Goal: Task Accomplishment & Management: Manage account settings

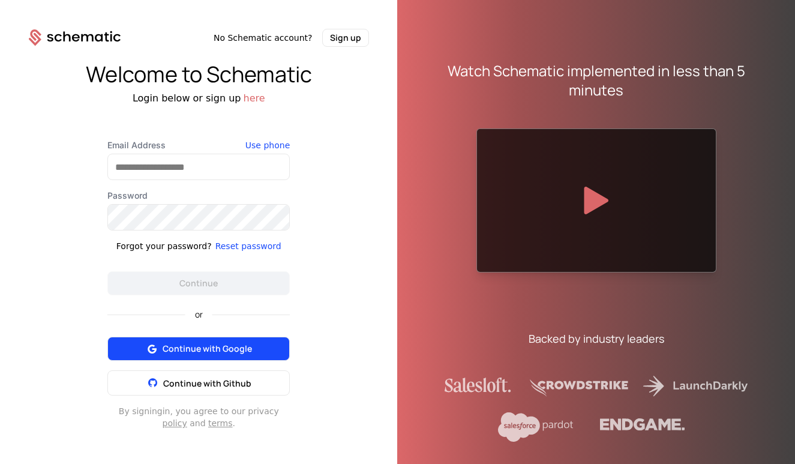
click at [208, 344] on div "or Continue with Google Continue with Github" at bounding box center [198, 345] width 182 height 100
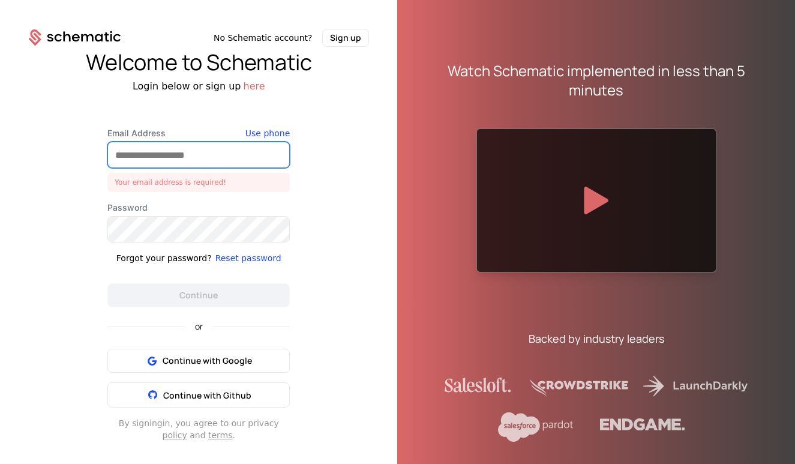
click at [166, 164] on input "Email Address" at bounding box center [198, 154] width 181 height 25
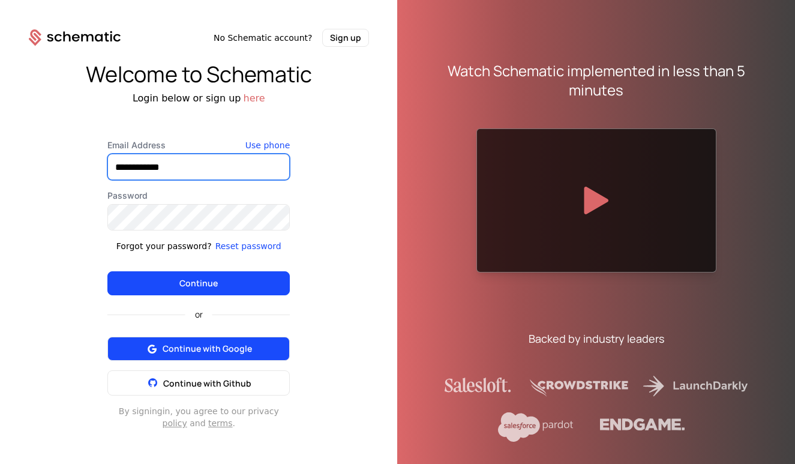
type input "**********"
click at [213, 351] on span "Continue with Google" at bounding box center [207, 349] width 89 height 12
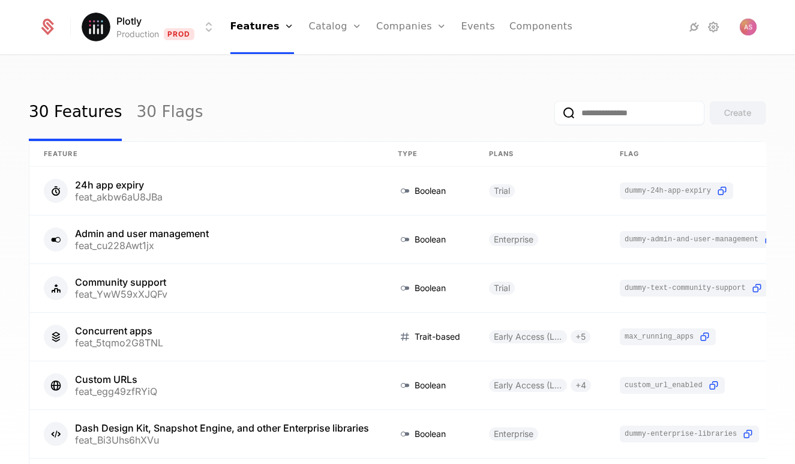
click at [584, 116] on input "email" at bounding box center [630, 113] width 150 height 24
paste input "**********"
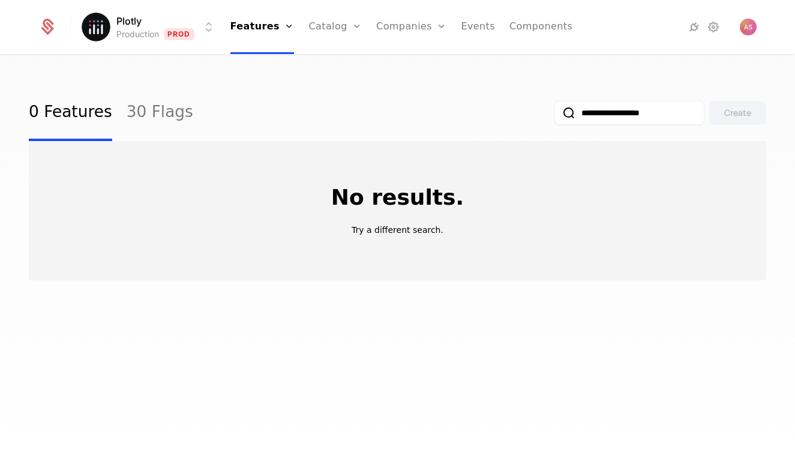
click at [639, 119] on input "**********" at bounding box center [630, 113] width 150 height 24
paste input "*********"
type input "**********"
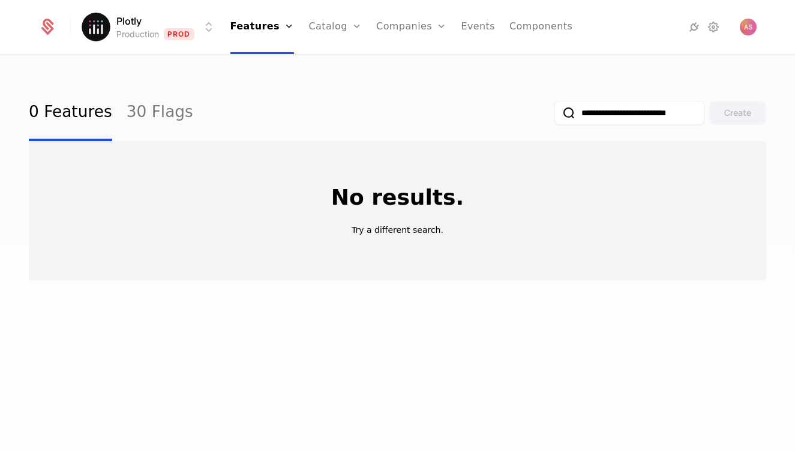
click at [555, 115] on button "submit" at bounding box center [555, 115] width 0 height 0
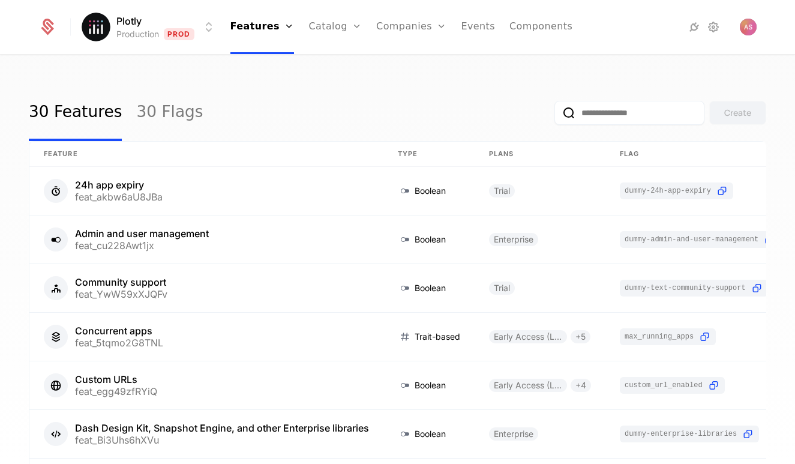
click at [570, 100] on div "Create" at bounding box center [661, 113] width 212 height 56
click at [576, 113] on input "email" at bounding box center [630, 113] width 150 height 24
paste input "**********"
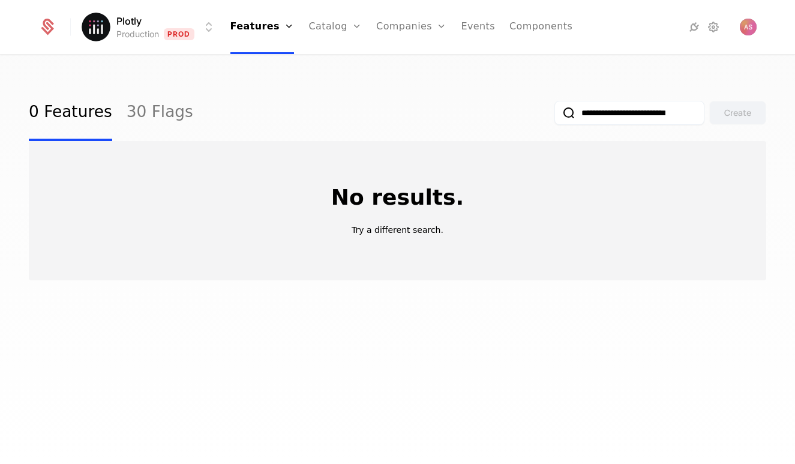
drag, startPoint x: 576, startPoint y: 111, endPoint x: 519, endPoint y: 113, distance: 57.1
click at [519, 113] on div "**********" at bounding box center [398, 113] width 738 height 56
type input "**********"
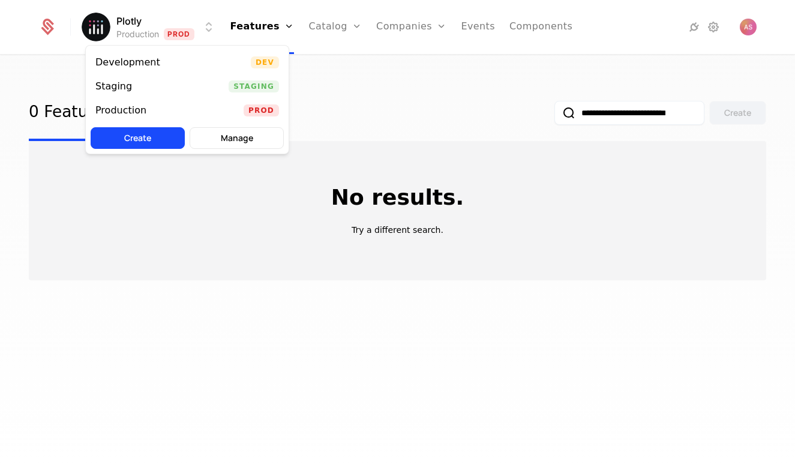
click at [209, 29] on html "**********" at bounding box center [397, 232] width 795 height 464
click at [173, 105] on div "Production Prod" at bounding box center [187, 110] width 203 height 24
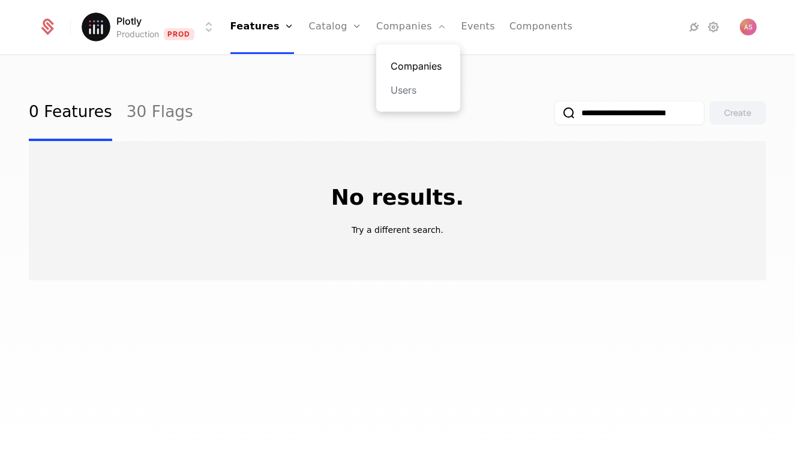
click at [412, 66] on link "Companies" at bounding box center [418, 66] width 55 height 14
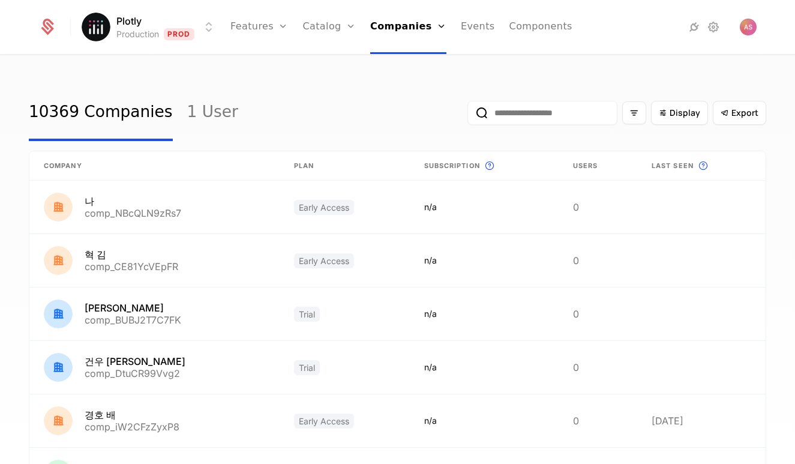
click at [521, 118] on input "email" at bounding box center [543, 113] width 150 height 24
paste input "**********"
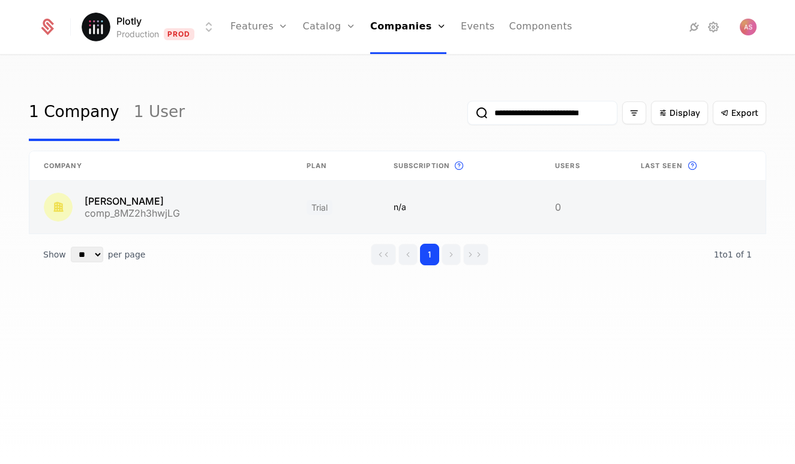
type input "**********"
click at [197, 197] on link at bounding box center [160, 207] width 263 height 53
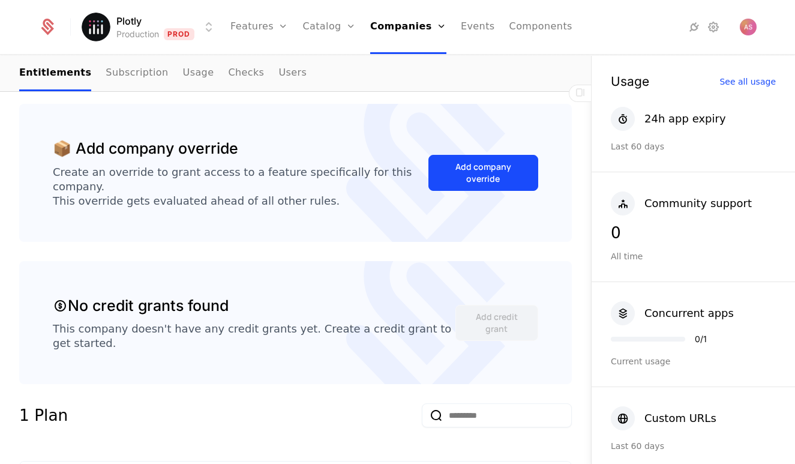
scroll to position [262, 0]
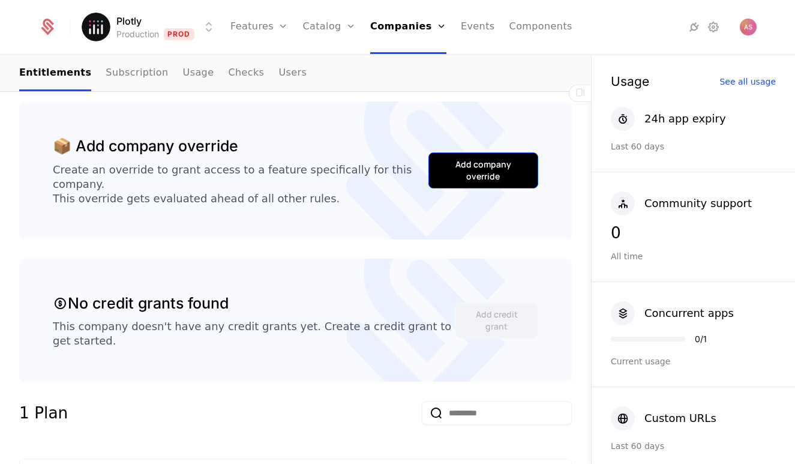
click at [478, 174] on button "Add company override" at bounding box center [484, 170] width 110 height 36
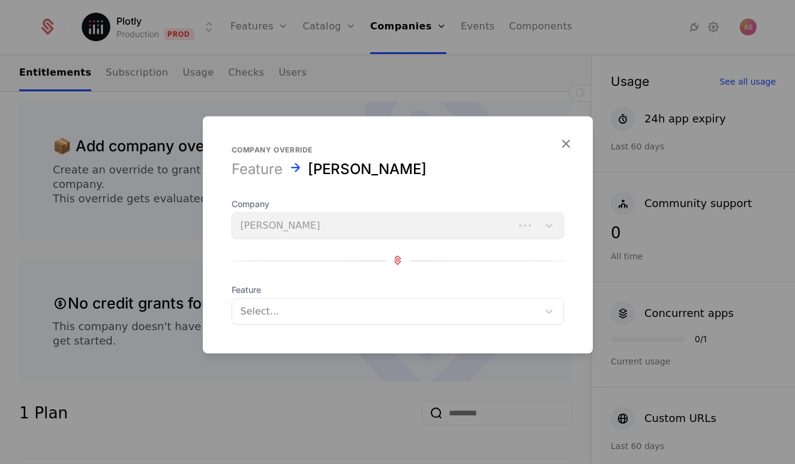
click at [410, 235] on div "Company [PERSON_NAME]" at bounding box center [398, 217] width 333 height 41
click at [394, 318] on div at bounding box center [385, 311] width 289 height 17
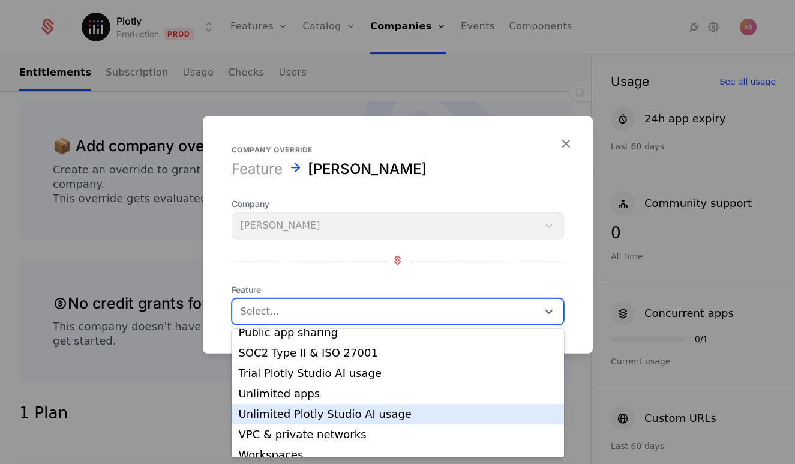
scroll to position [489, 0]
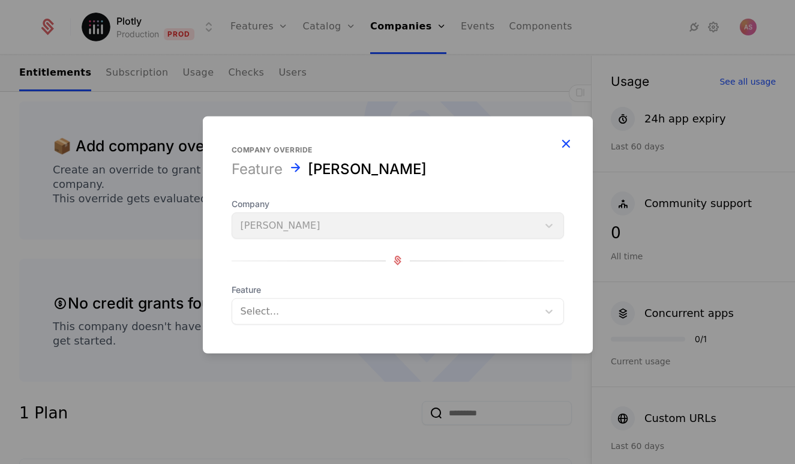
click at [564, 144] on icon "button" at bounding box center [566, 143] width 16 height 16
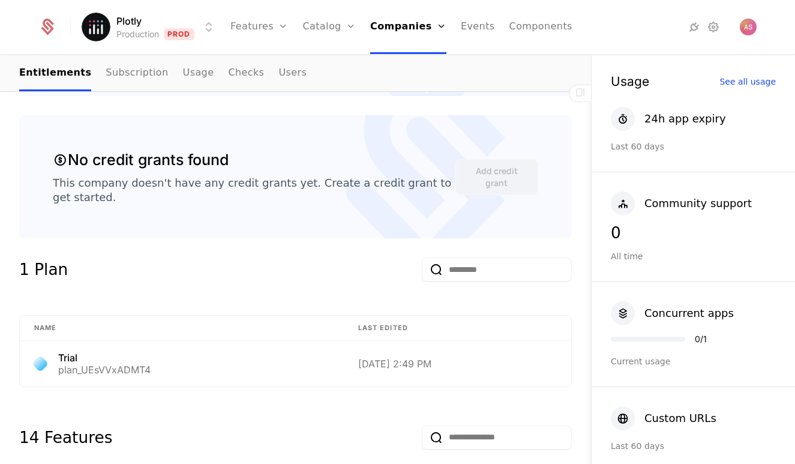
scroll to position [390, 0]
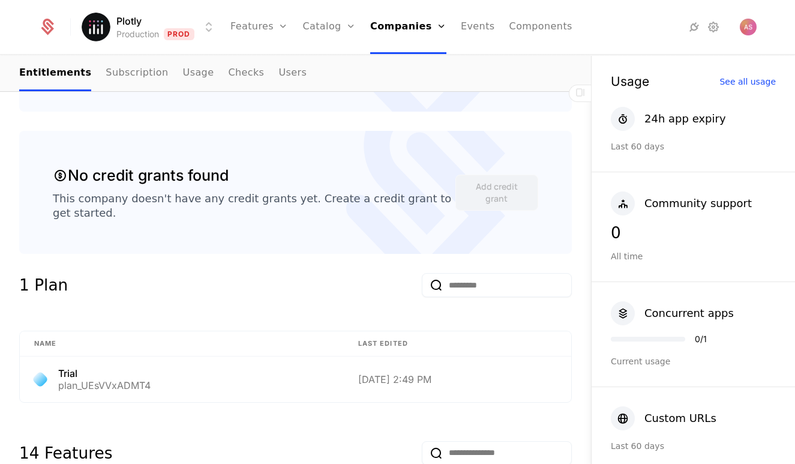
click at [460, 273] on input "email" at bounding box center [497, 285] width 150 height 24
click at [298, 288] on div "1 Plan" at bounding box center [295, 292] width 553 height 38
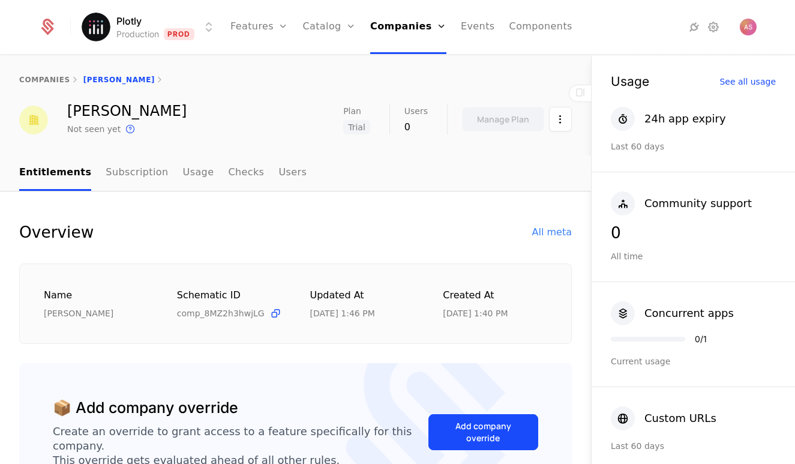
scroll to position [0, 0]
click at [112, 172] on link "Subscription" at bounding box center [137, 172] width 62 height 35
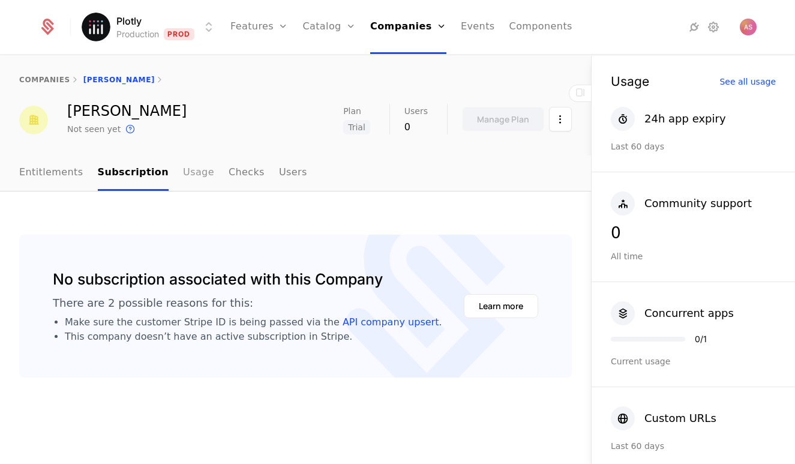
click at [183, 175] on link "Usage" at bounding box center [198, 172] width 31 height 35
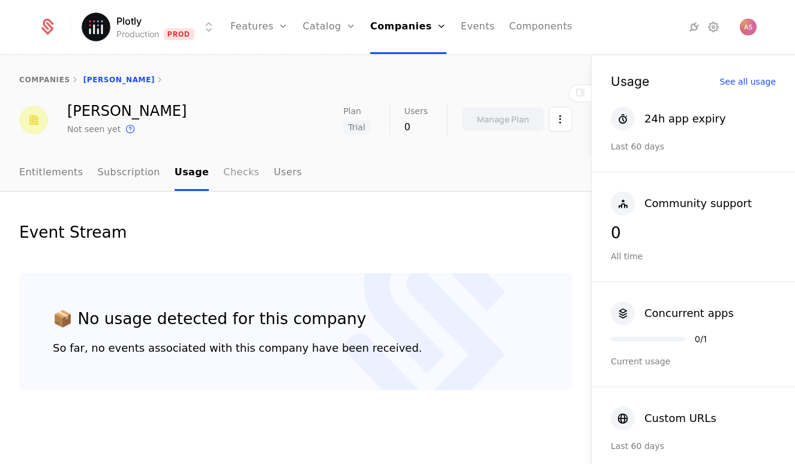
click at [226, 172] on link "Checks" at bounding box center [241, 172] width 36 height 35
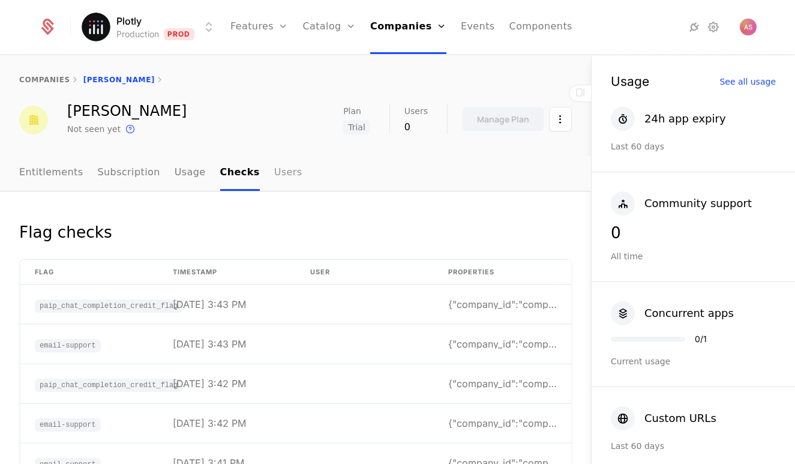
click at [280, 173] on link "Users" at bounding box center [288, 172] width 28 height 35
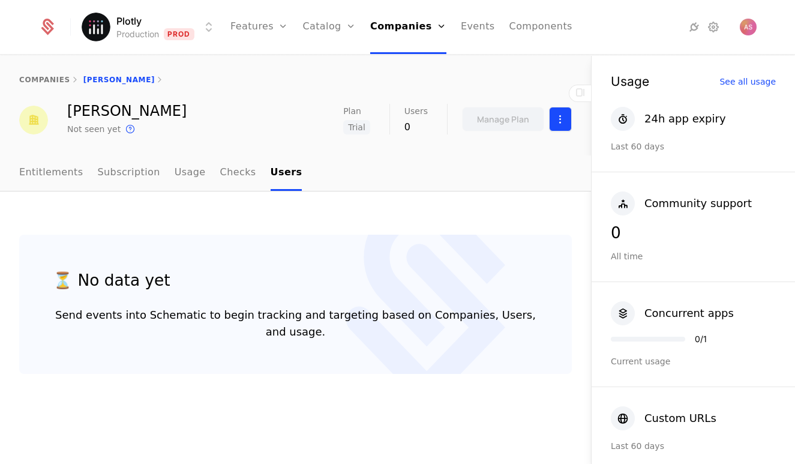
click at [564, 127] on html "Plotly Production Prod Features Features Flags Catalog Plans Add Ons Credits Co…" at bounding box center [397, 232] width 795 height 464
click at [384, 161] on html "Plotly Production Prod Features Features Flags Catalog Plans Add Ons Credits Co…" at bounding box center [397, 232] width 795 height 464
click at [55, 176] on link "Entitlements" at bounding box center [51, 172] width 64 height 35
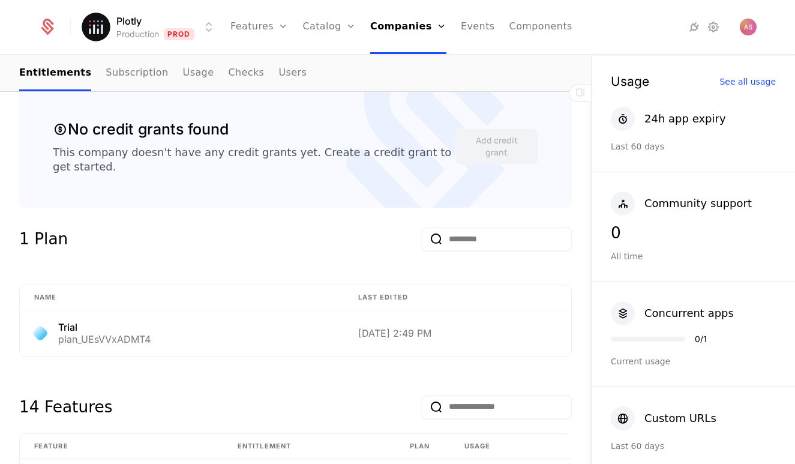
scroll to position [478, 0]
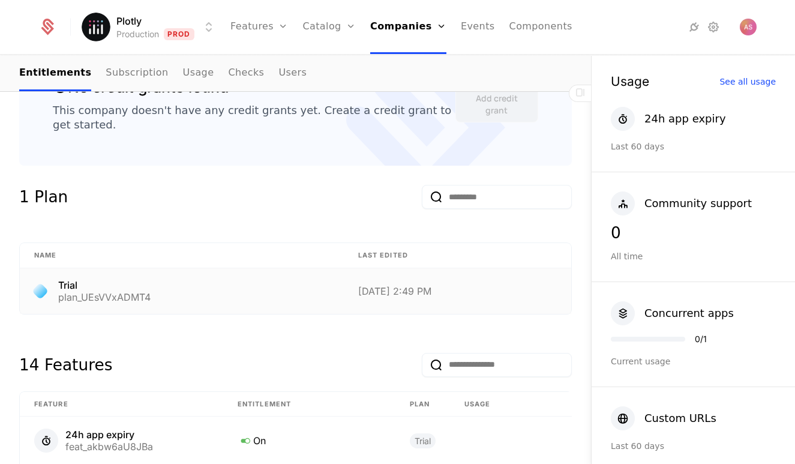
click at [101, 292] on div "plan_UEsVVxADMT4" at bounding box center [104, 297] width 92 height 10
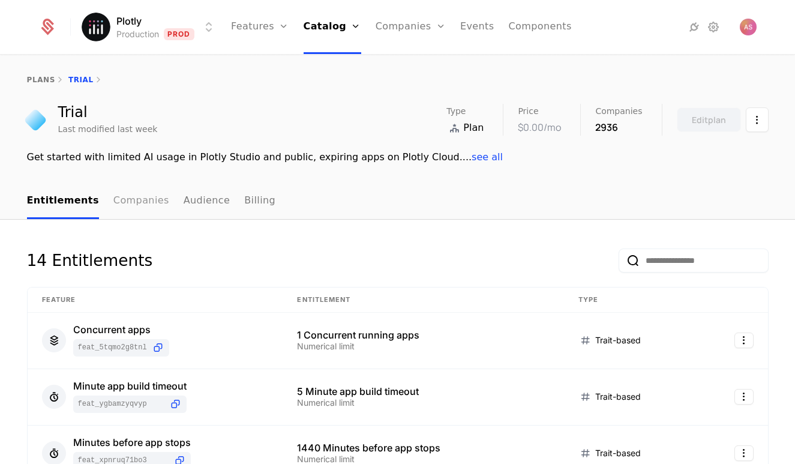
click at [141, 204] on link "Companies" at bounding box center [141, 201] width 56 height 35
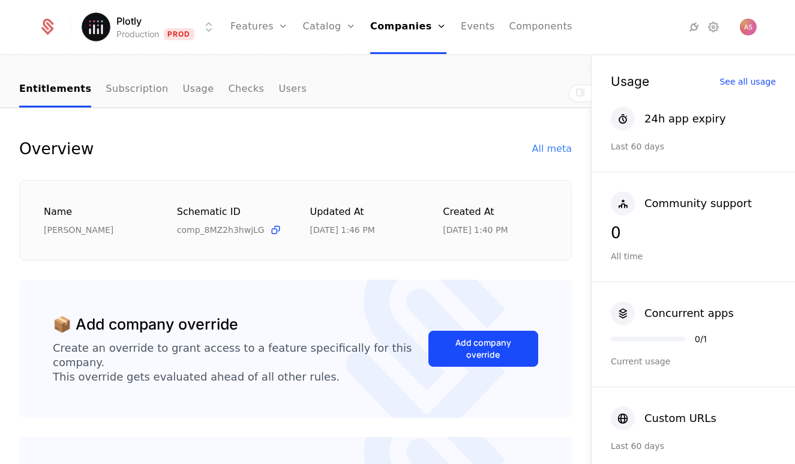
scroll to position [95, 0]
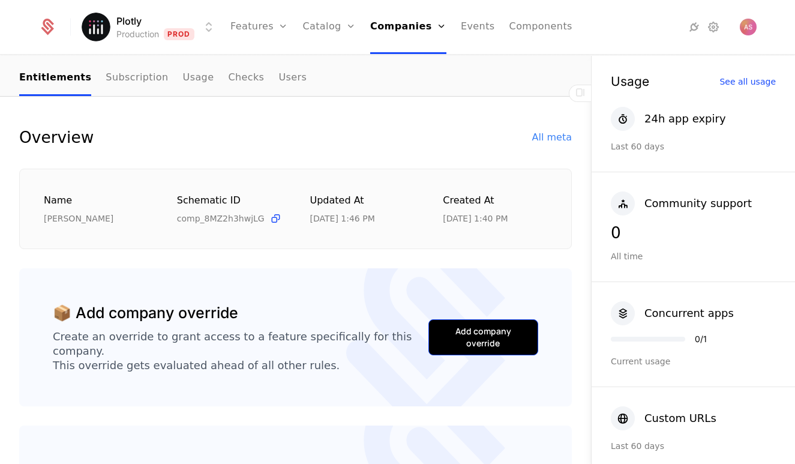
click at [467, 334] on div "Add company override" at bounding box center [484, 337] width 80 height 24
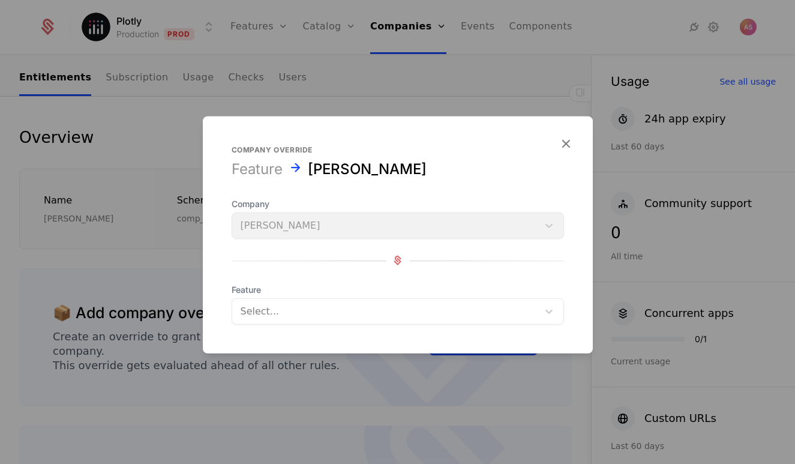
click at [403, 234] on div "Company [PERSON_NAME]" at bounding box center [398, 217] width 333 height 41
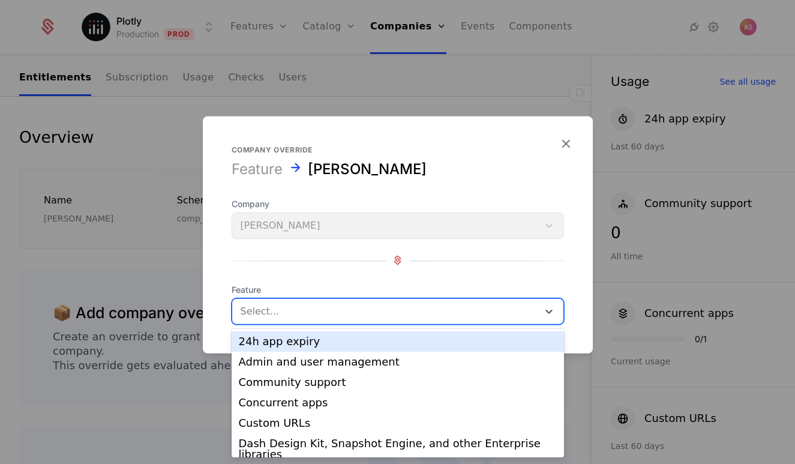
click at [402, 306] on div at bounding box center [385, 311] width 289 height 17
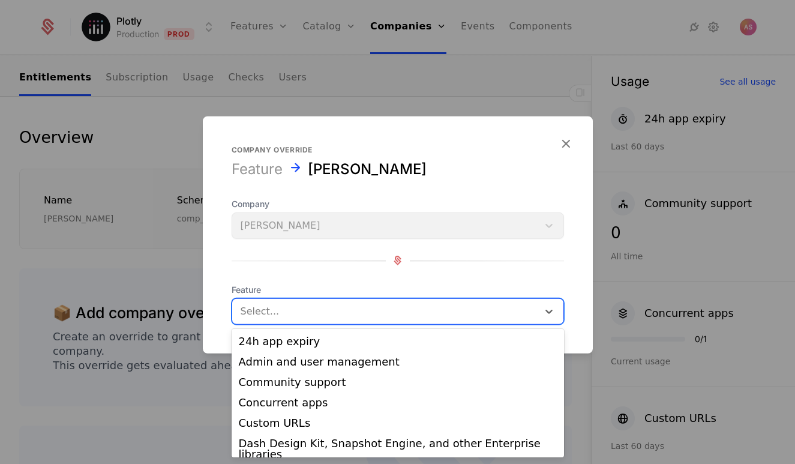
scroll to position [0, 0]
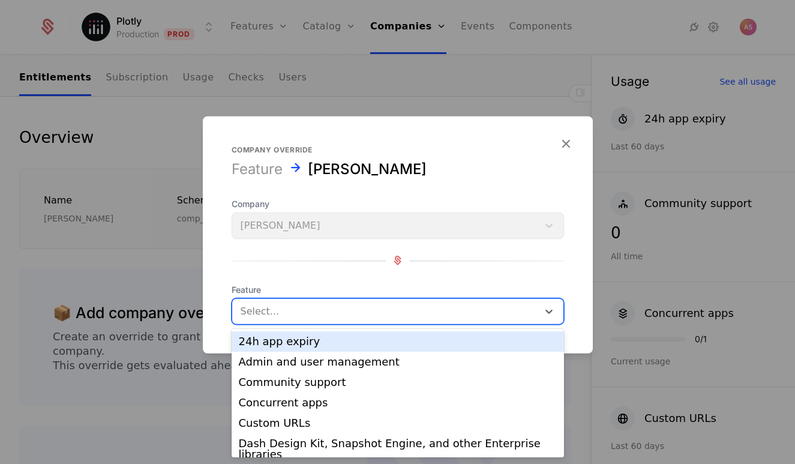
click at [241, 271] on div "Company [PERSON_NAME] Afrit Feature 24h app expiry, 1 of 30. 30 results availab…" at bounding box center [398, 260] width 333 height 127
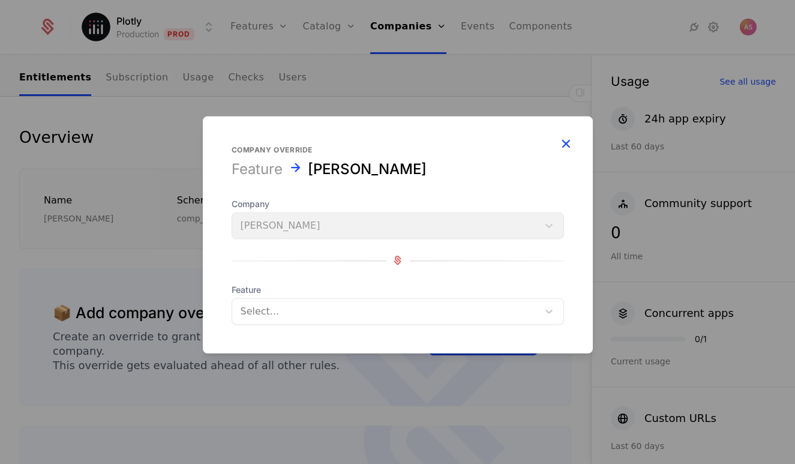
click at [571, 142] on icon "button" at bounding box center [566, 143] width 16 height 16
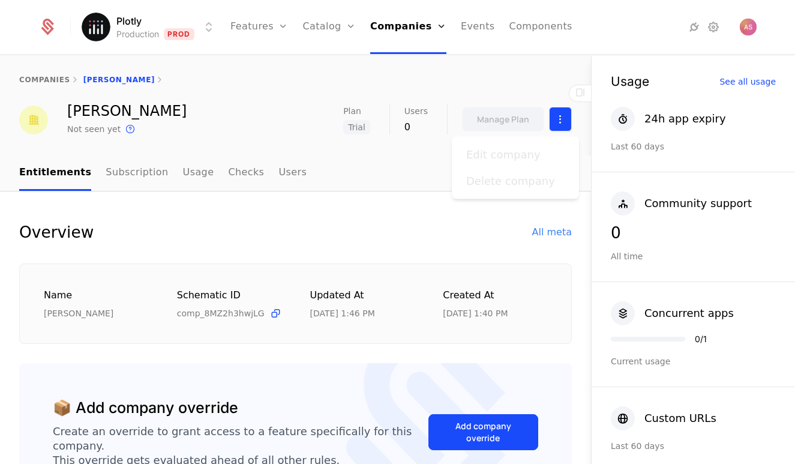
click at [555, 124] on html "Plotly Production Prod Features Features Flags Catalog Plans Add Ons Credits Co…" at bounding box center [397, 232] width 795 height 464
click at [346, 67] on link "Plans" at bounding box center [348, 66] width 62 height 14
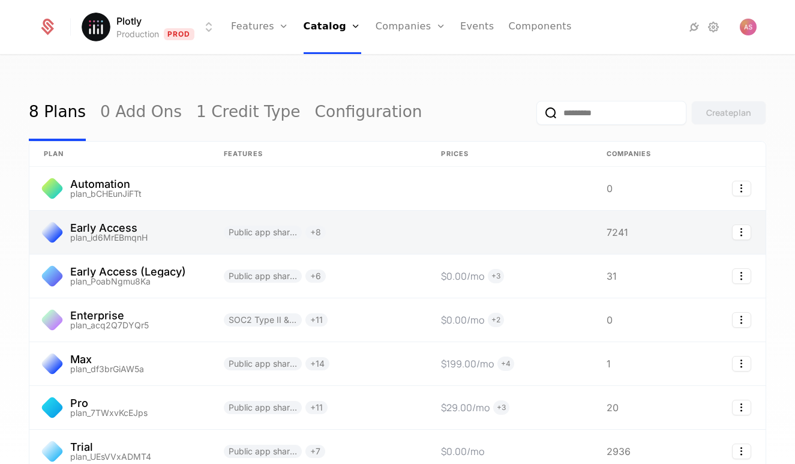
click at [319, 229] on link at bounding box center [317, 232] width 217 height 43
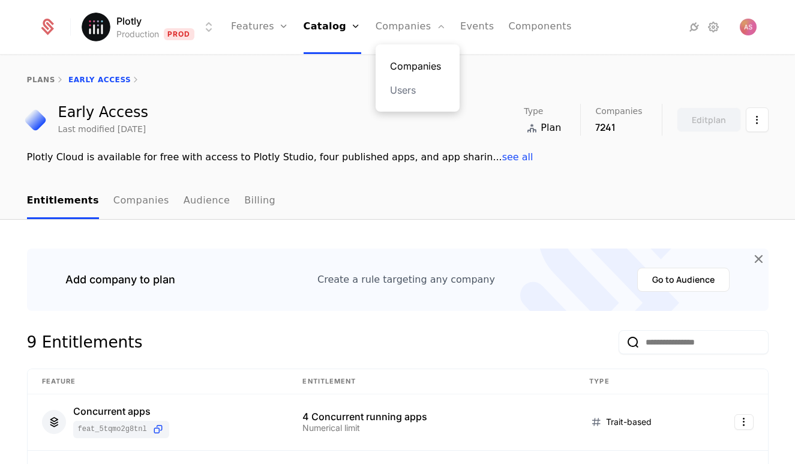
click at [429, 70] on link "Companies" at bounding box center [417, 66] width 55 height 14
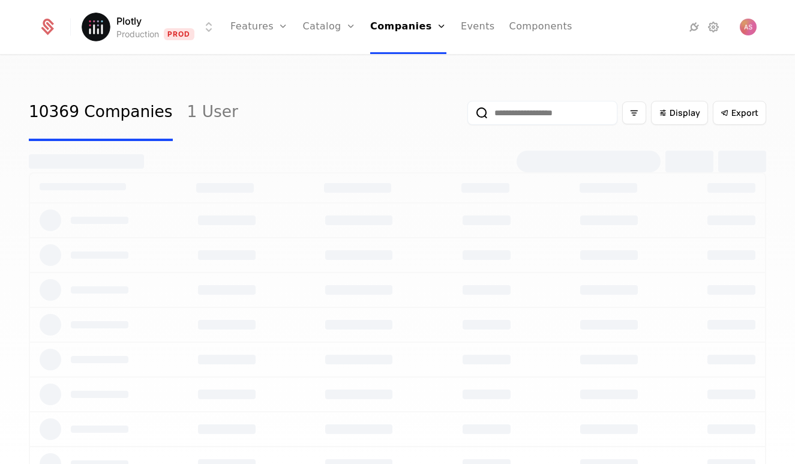
click at [495, 107] on input "email" at bounding box center [543, 113] width 150 height 24
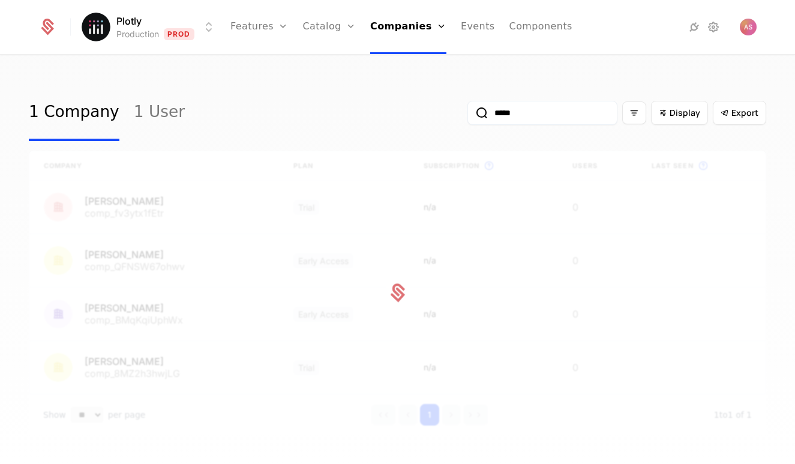
type input "*****"
click at [468, 115] on button "submit" at bounding box center [468, 115] width 0 height 0
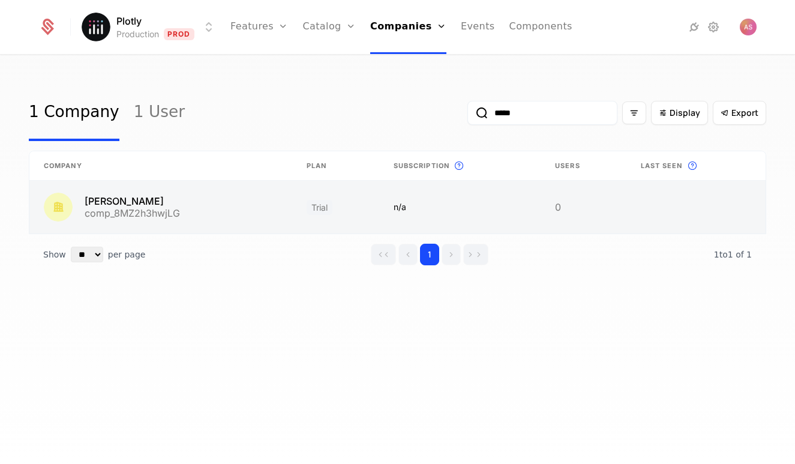
click at [185, 205] on link at bounding box center [160, 207] width 263 height 53
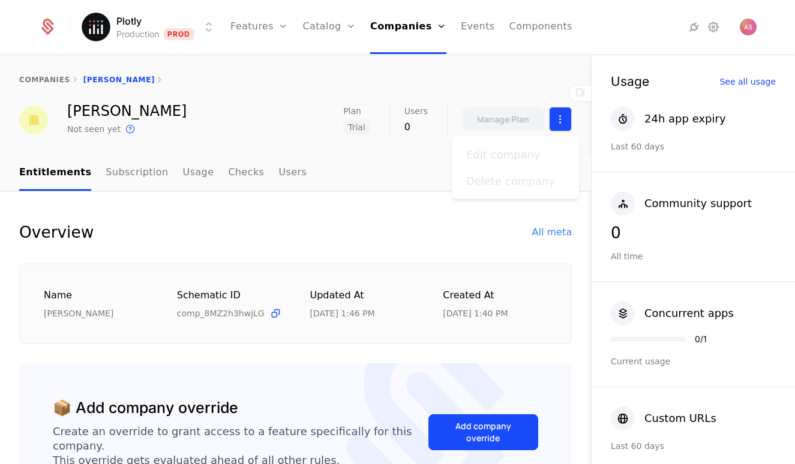
click at [559, 123] on html "Plotly Production Prod Features Features Flags Catalog Plans Add Ons Credits Co…" at bounding box center [397, 232] width 795 height 464
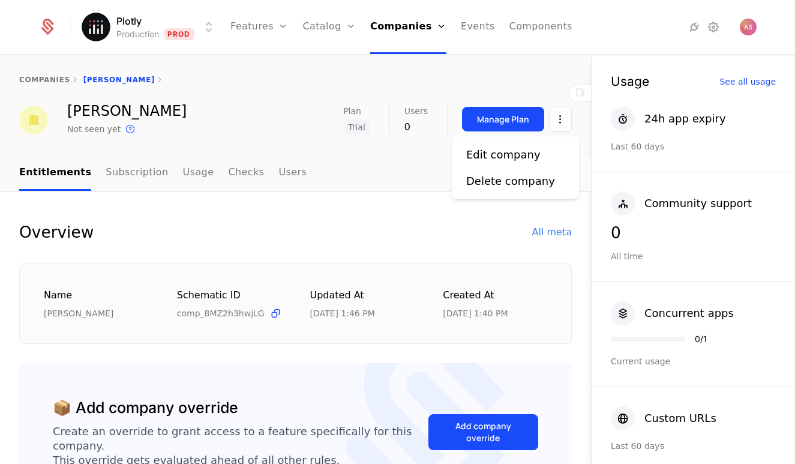
click at [524, 88] on html "Plotly Production Prod Features Features Flags Catalog Plans Add Ons Credits Co…" at bounding box center [397, 232] width 795 height 464
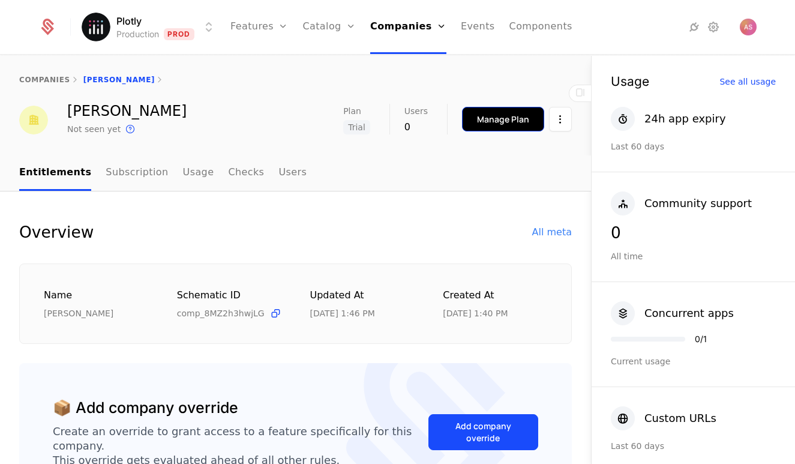
click at [515, 116] on div "Manage Plan" at bounding box center [503, 119] width 52 height 12
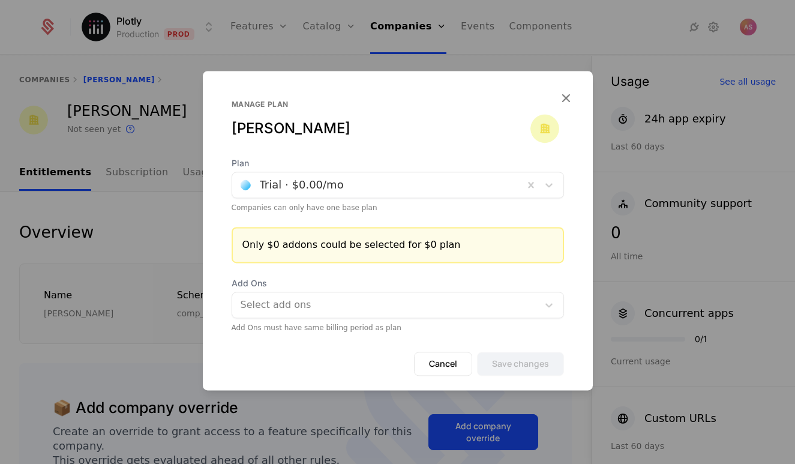
click at [412, 187] on div at bounding box center [378, 184] width 275 height 17
click at [415, 131] on div "[PERSON_NAME]" at bounding box center [381, 128] width 299 height 19
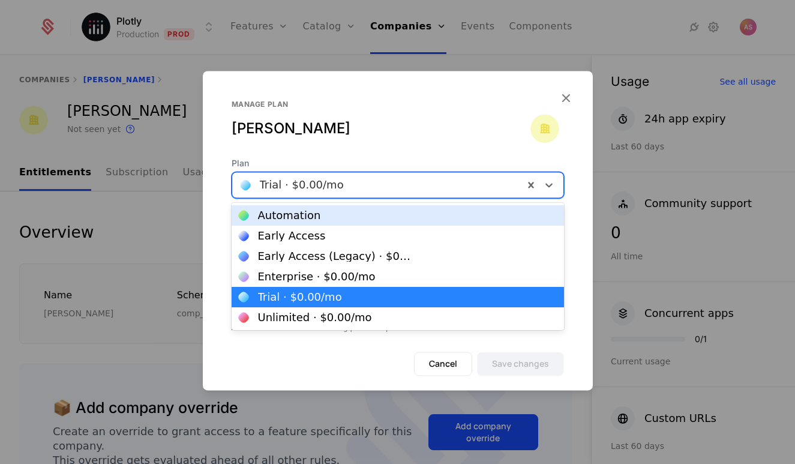
click at [384, 191] on div at bounding box center [378, 184] width 275 height 17
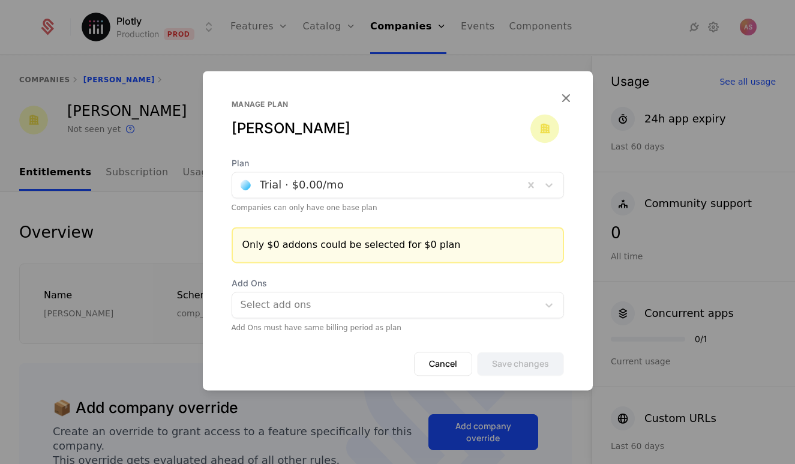
click at [407, 143] on div "Manage plan Mohamed Rayan Afrit" at bounding box center [398, 129] width 333 height 58
click at [470, 187] on div at bounding box center [378, 184] width 275 height 17
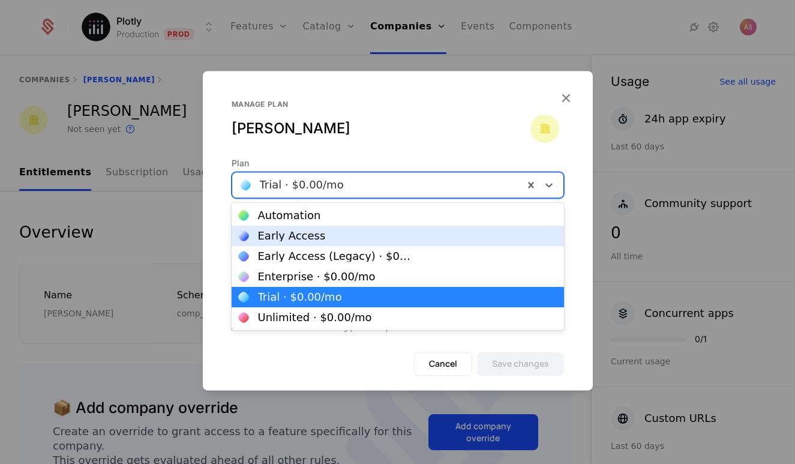
click at [391, 231] on div "Early Access" at bounding box center [398, 236] width 318 height 11
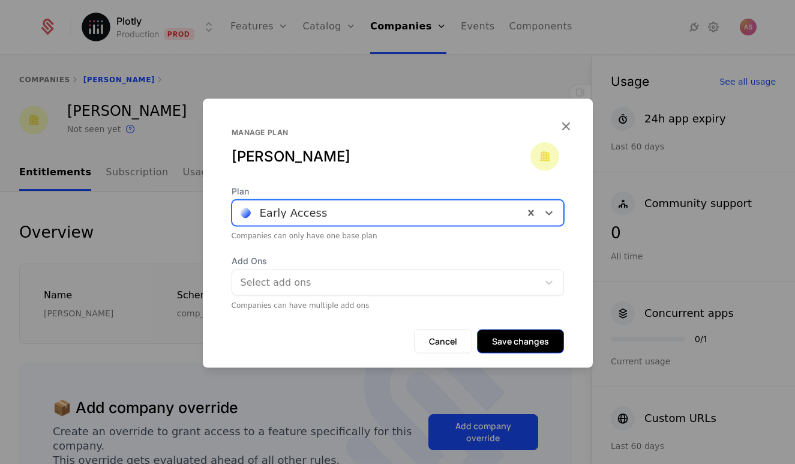
click at [519, 343] on button "Save changes" at bounding box center [520, 341] width 87 height 24
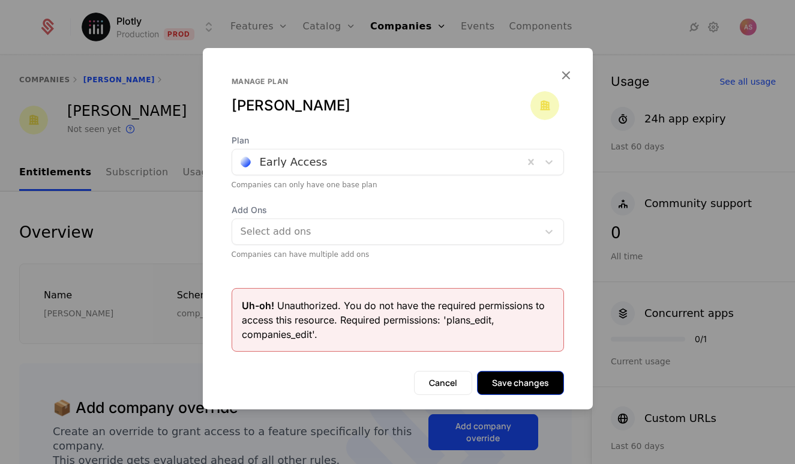
click at [520, 388] on button "Save changes" at bounding box center [520, 382] width 87 height 24
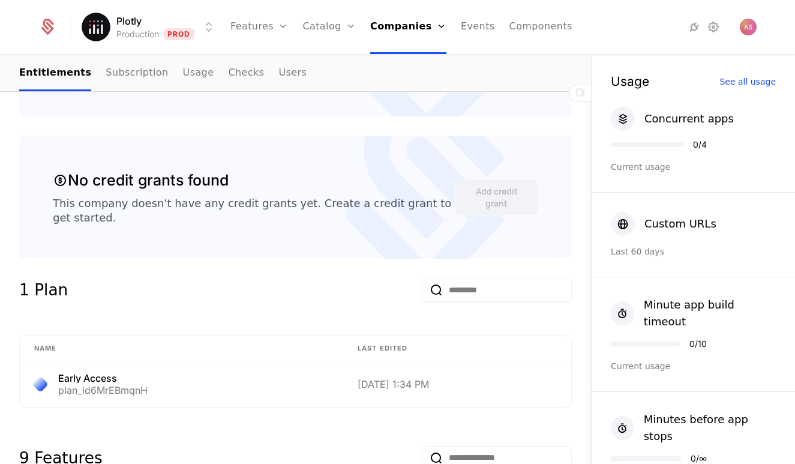
scroll to position [388, 0]
